Goal: Check status

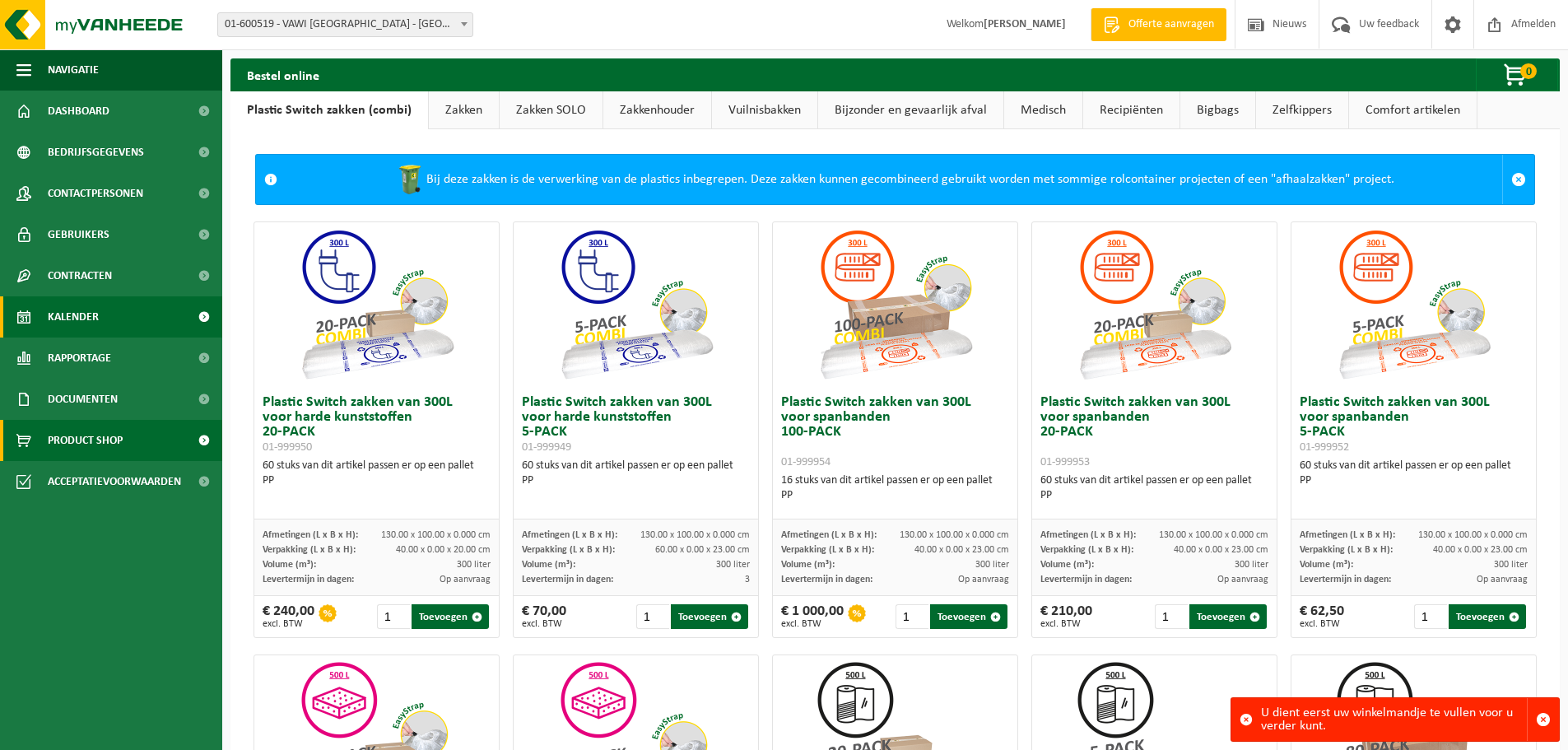
click at [83, 317] on span "Kalender" at bounding box center [73, 317] width 51 height 41
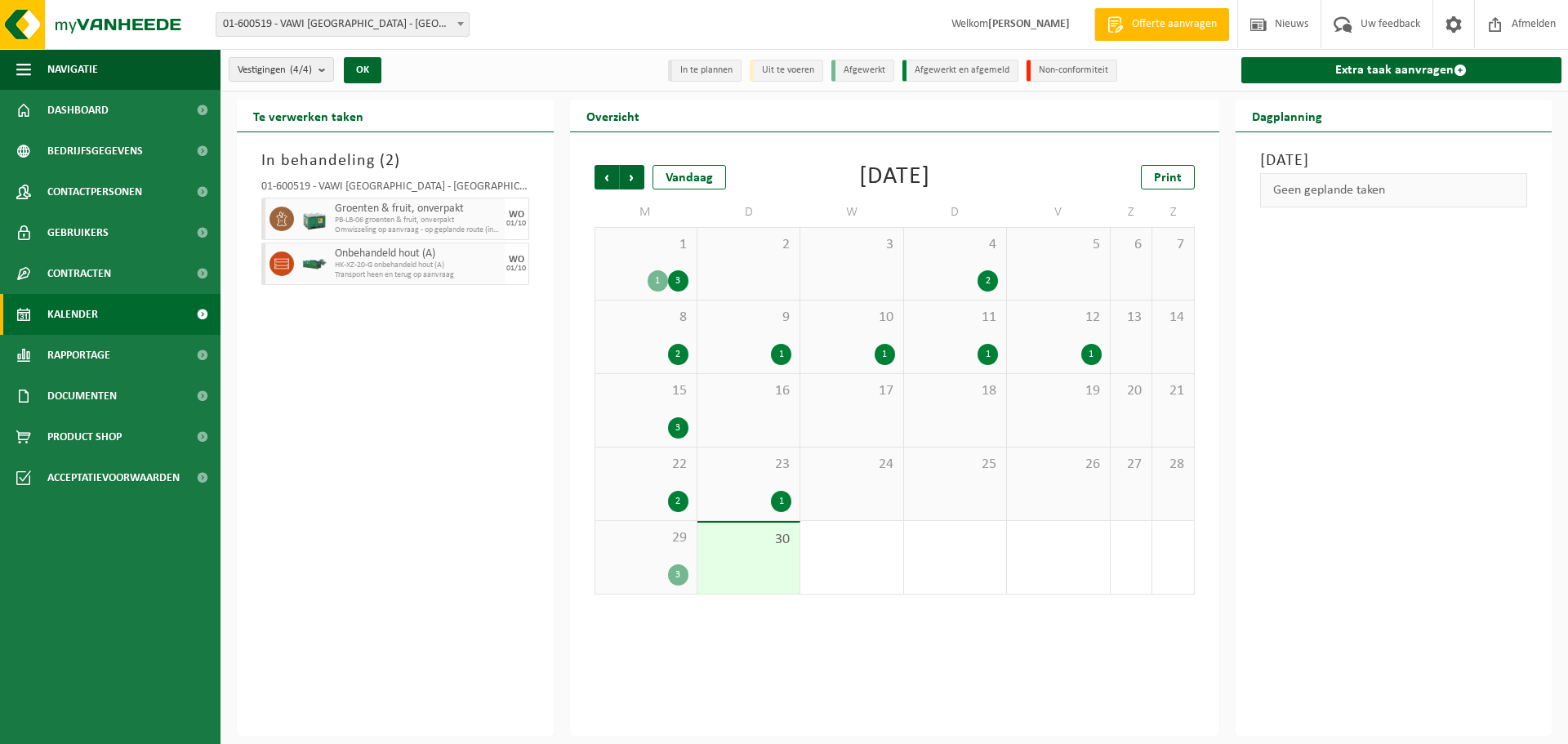
click at [743, 583] on div "30" at bounding box center [748, 558] width 102 height 71
click at [750, 561] on div "30" at bounding box center [748, 558] width 102 height 71
click at [746, 496] on div "1" at bounding box center [748, 501] width 86 height 21
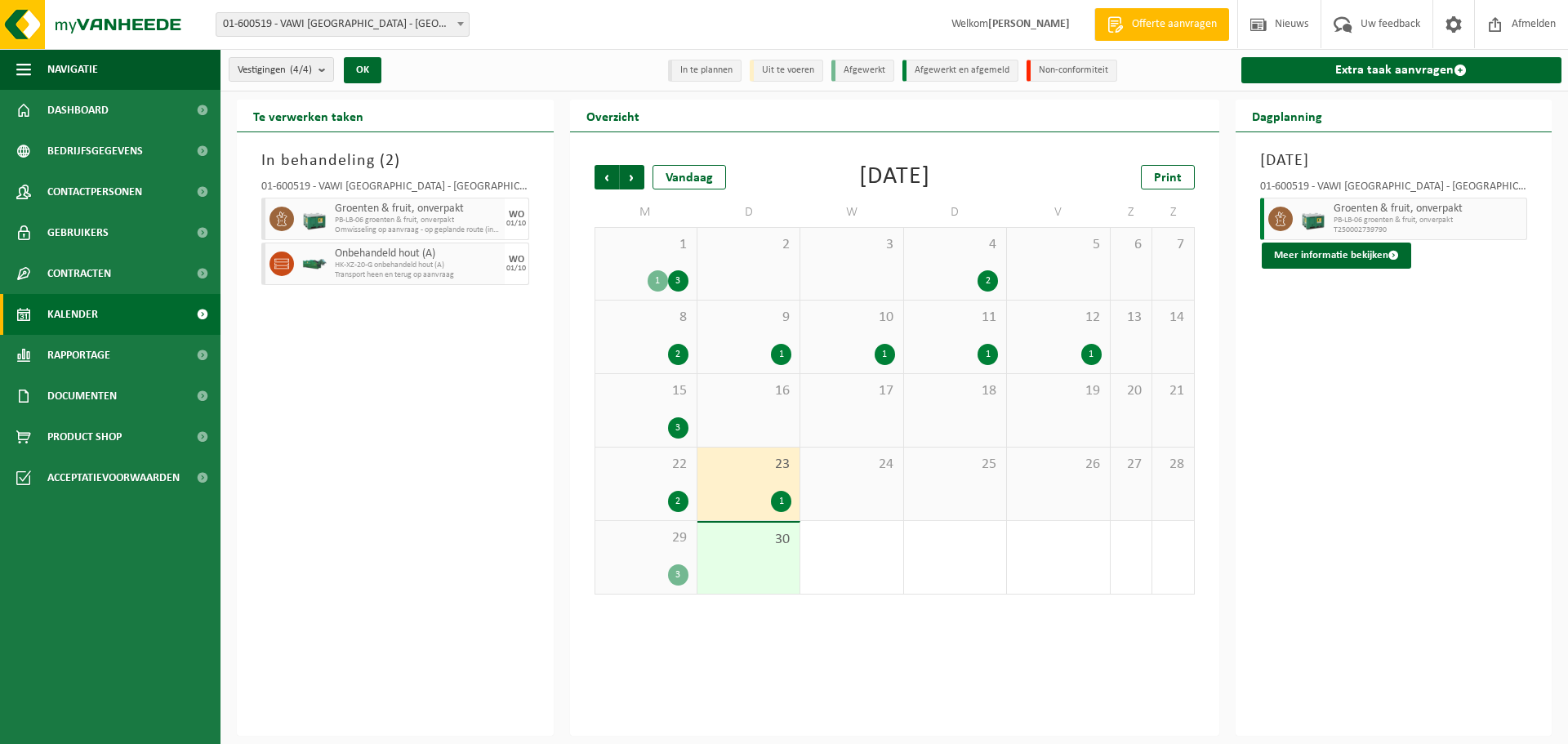
click at [427, 429] on div "In behandeling ( 2 ) 01-600519 - VAWI NV - ANTWERPEN Groenten & fruit, onverpak…" at bounding box center [395, 434] width 316 height 603
